Goal: Navigation & Orientation: Go to known website

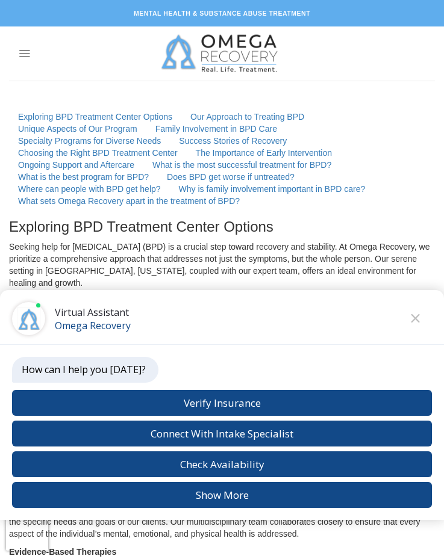
click at [221, 54] on img at bounding box center [221, 53] width 135 height 54
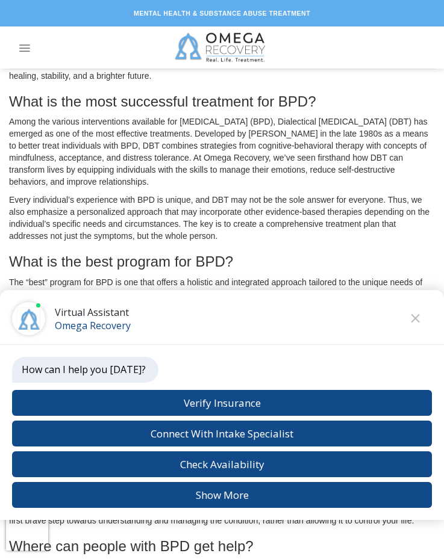
scroll to position [1320, 0]
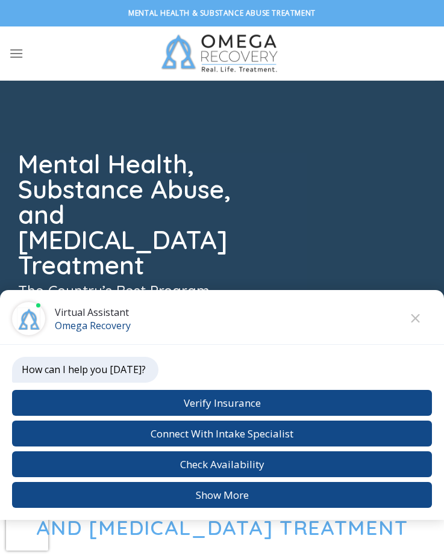
click at [221, 54] on img at bounding box center [221, 53] width 135 height 54
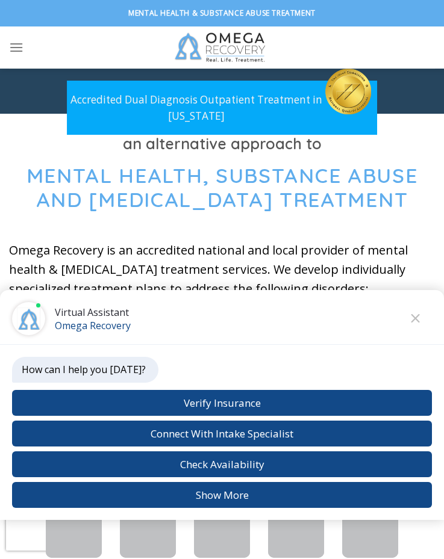
scroll to position [385, 0]
